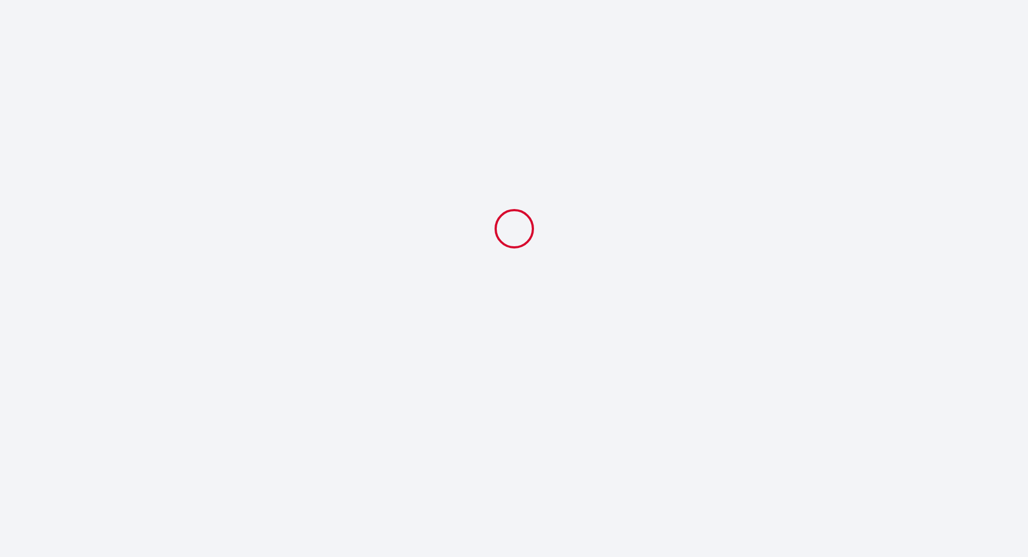
select select
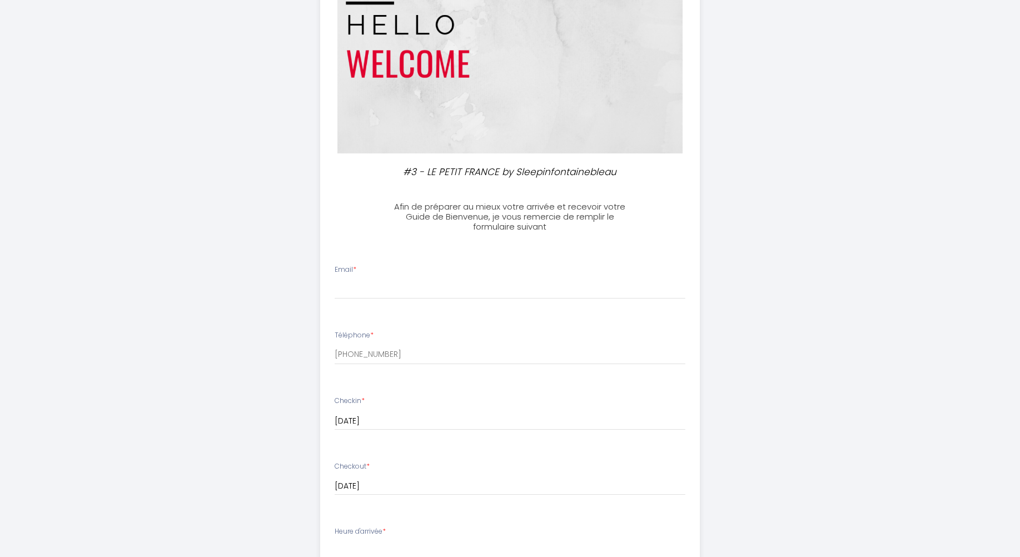
scroll to position [111, 0]
click at [433, 297] on input "Email *" at bounding box center [509, 288] width 351 height 20
type input "[EMAIL_ADDRESS][DOMAIN_NAME]"
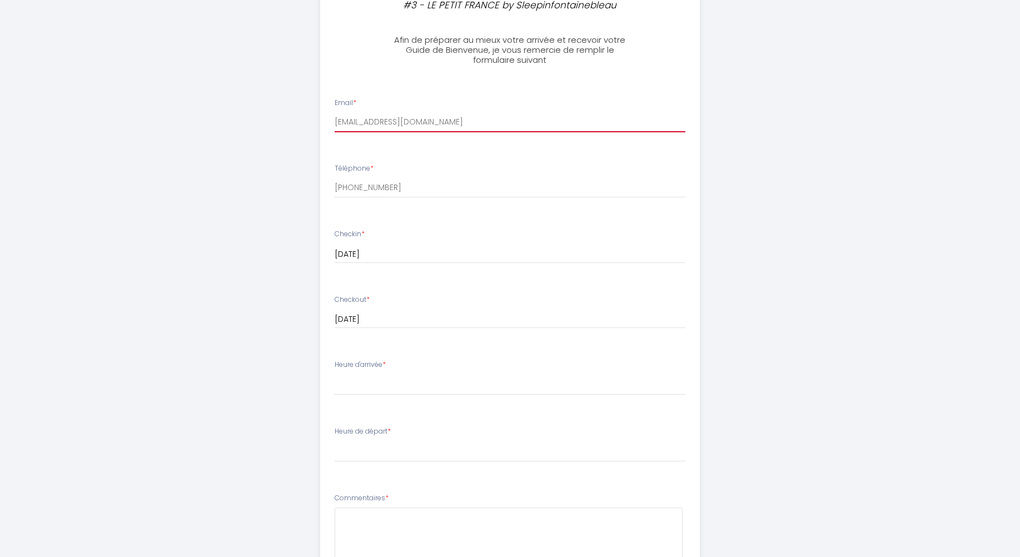
scroll to position [278, 0]
click at [402, 384] on select "16:00 16:30 17:00 17:30 18:00 18:30 19:00 19:30 20:00 20:30 21:00 21:30 22:00 2…" at bounding box center [509, 383] width 351 height 21
click at [334, 373] on select "16:00 16:30 17:00 17:30 18:00 18:30 19:00 19:30 20:00 20:30 21:00 21:30 22:00 2…" at bounding box center [509, 383] width 351 height 21
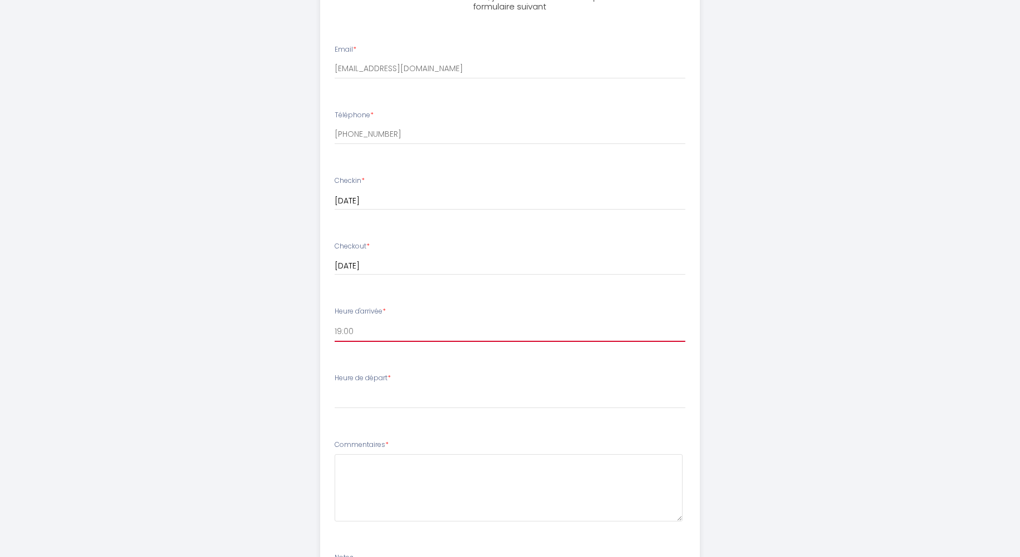
scroll to position [333, 0]
click at [393, 329] on select "16:00 16:30 17:00 17:30 18:00 18:30 19:00 19:30 20:00 20:30 21:00 21:30 22:00 2…" at bounding box center [509, 328] width 351 height 21
select select "16:00"
click at [334, 318] on select "16:00 16:30 17:00 17:30 18:00 18:30 19:00 19:30 20:00 20:30 21:00 21:30 22:00 2…" at bounding box center [509, 328] width 351 height 21
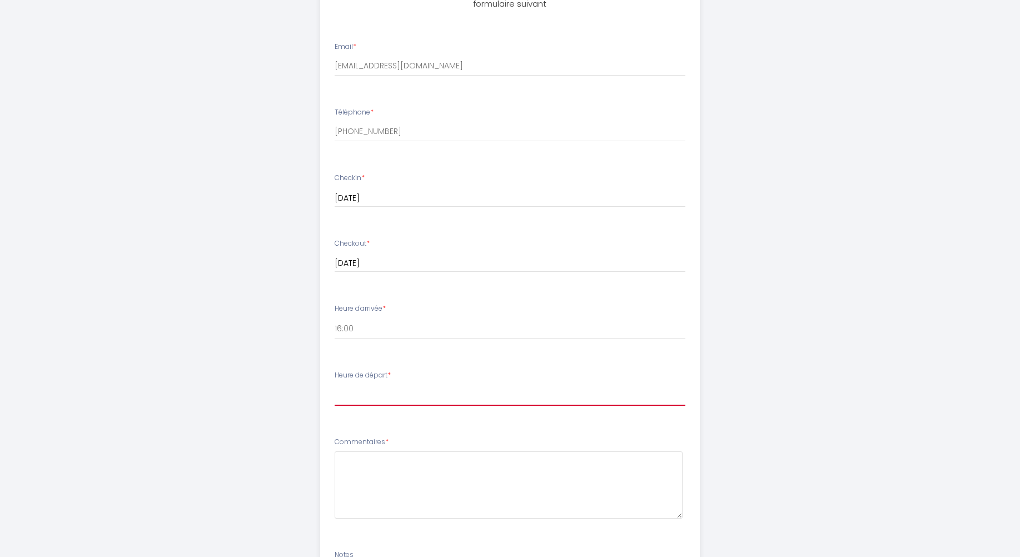
click at [451, 392] on select "00:00 00:30 01:00 01:30 02:00 02:30 03:00 03:30 04:00 04:30 05:00 05:30 06:00 0…" at bounding box center [509, 395] width 351 height 21
select select "11:00"
click at [334, 385] on select "00:00 00:30 01:00 01:30 02:00 02:30 03:00 03:30 04:00 04:30 05:00 05:30 06:00 0…" at bounding box center [509, 395] width 351 height 21
click at [806, 283] on div "#3 - LE PETIT FRANCE by Sleepinfontainebleau Afin de préparer au mieux votre ar…" at bounding box center [510, 196] width 1020 height 1059
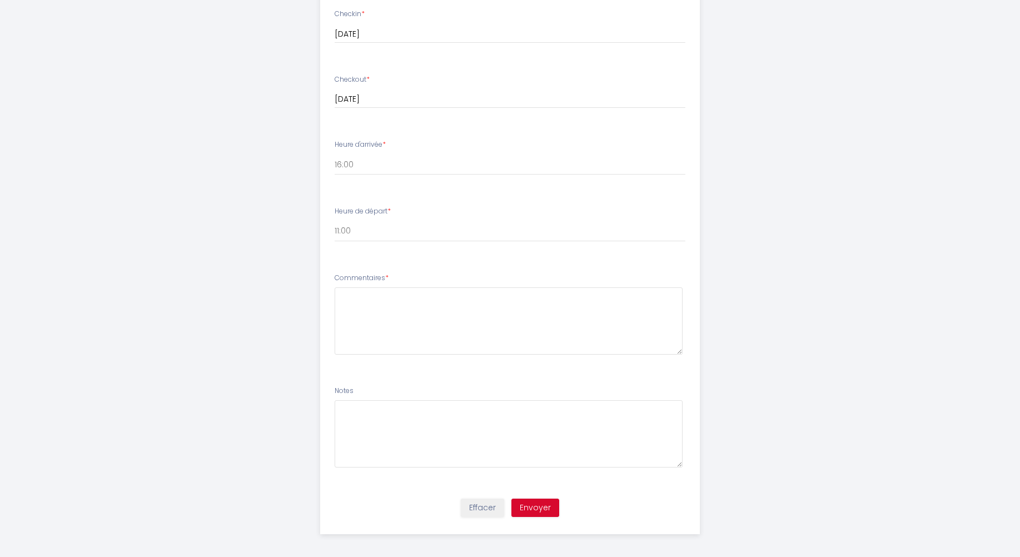
scroll to position [500, 0]
drag, startPoint x: 398, startPoint y: 274, endPoint x: 327, endPoint y: 275, distance: 70.6
click at [327, 275] on li "Commentaires *" at bounding box center [510, 316] width 378 height 106
copy label "Commentaires *"
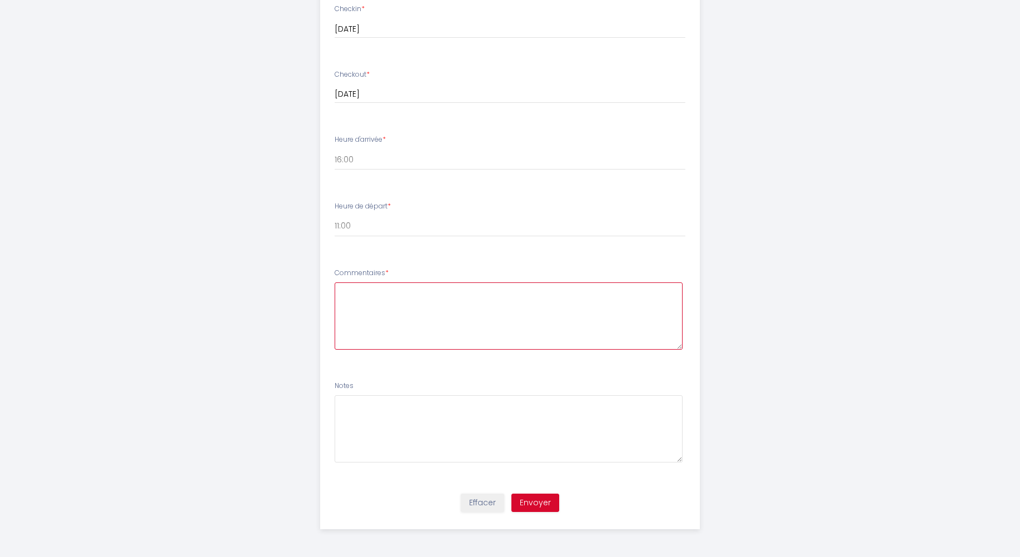
click at [499, 323] on textarea at bounding box center [508, 315] width 348 height 67
type textarea "Non"
click at [540, 503] on button "Envoyer" at bounding box center [535, 502] width 48 height 19
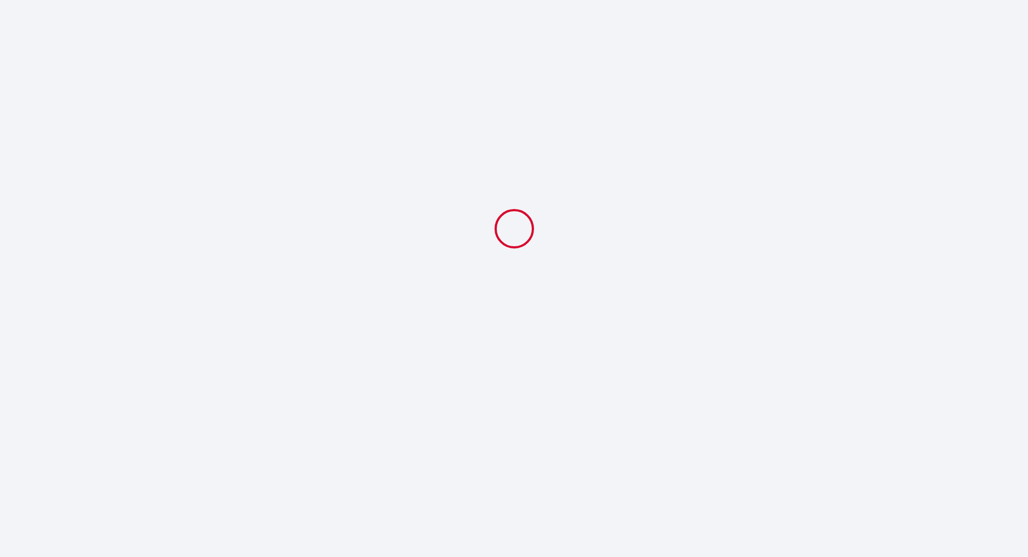
select select "11:00"
